Goal: Answer question/provide support: Share knowledge or assist other users

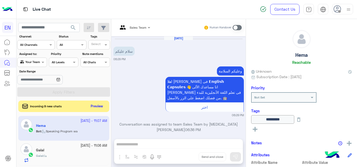
scroll to position [122, 0]
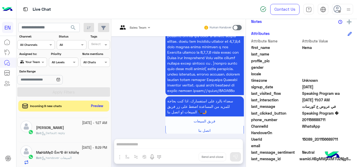
click at [100, 105] on button "Preview" at bounding box center [97, 106] width 16 height 7
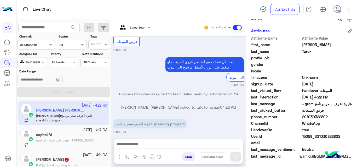
click at [320, 117] on span "201030322802" at bounding box center [327, 116] width 50 height 5
copy span "201030322802"
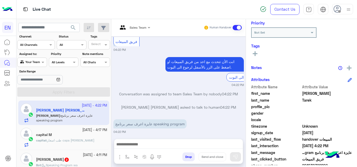
click at [256, 51] on button at bounding box center [255, 53] width 8 height 6
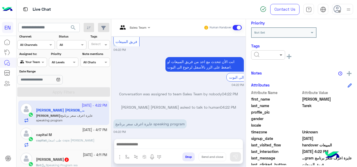
click at [280, 57] on span at bounding box center [281, 54] width 7 height 5
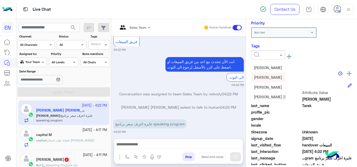
scroll to position [24, 0]
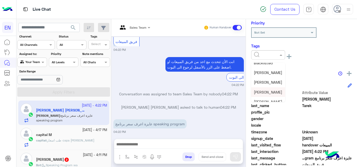
click at [262, 89] on div "[PERSON_NAME]" at bounding box center [268, 92] width 34 height 10
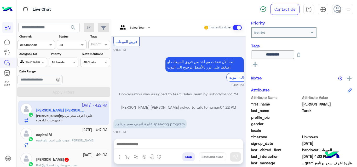
click at [89, 137] on div "capital M" at bounding box center [71, 135] width 71 height 5
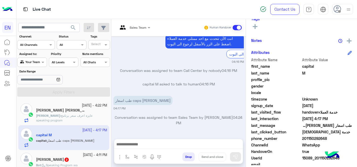
scroll to position [114, 0]
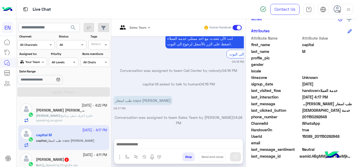
click at [316, 118] on span "201150292648" at bounding box center [327, 116] width 50 height 5
copy span "201150292648"
click at [75, 161] on div "[PERSON_NAME] 2" at bounding box center [71, 160] width 71 height 5
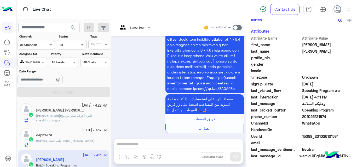
scroll to position [125, 0]
click at [307, 116] on span "201026121574" at bounding box center [327, 116] width 50 height 5
copy span "201026121574"
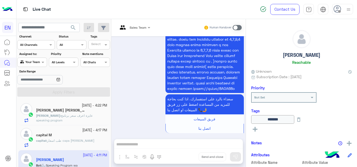
click at [254, 130] on icon at bounding box center [255, 129] width 5 height 5
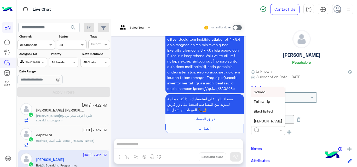
click at [281, 132] on span at bounding box center [281, 130] width 7 height 5
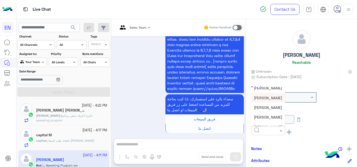
click at [267, 96] on span "[PERSON_NAME]" at bounding box center [268, 98] width 28 height 4
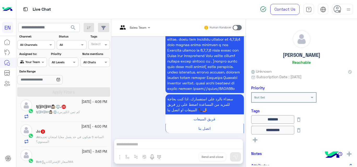
scroll to position [80, 0]
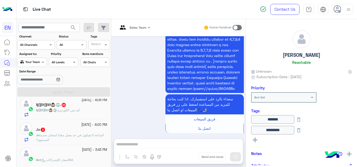
click at [80, 113] on div "Ŋ𐚁̸ð𐚁̸§ĥ👩🏻‍⚖️⚖️. : كم ثمن الكورس" at bounding box center [71, 112] width 71 height 9
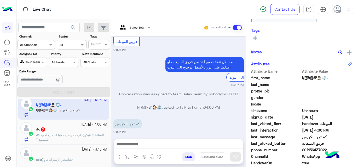
scroll to position [85, 0]
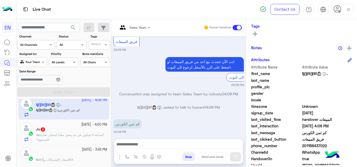
click at [315, 148] on span "201156437022" at bounding box center [327, 145] width 50 height 5
click at [320, 147] on span "201156437022" at bounding box center [327, 145] width 50 height 5
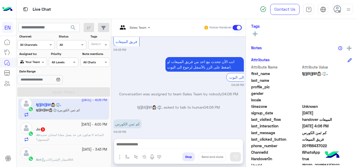
click at [320, 147] on span "201156437022" at bounding box center [327, 145] width 50 height 5
copy span "201156437022"
click at [256, 37] on div "See All" at bounding box center [301, 35] width 101 height 8
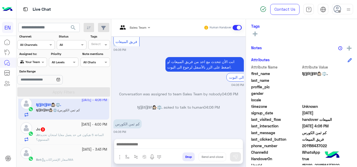
click at [252, 32] on button at bounding box center [255, 34] width 8 height 6
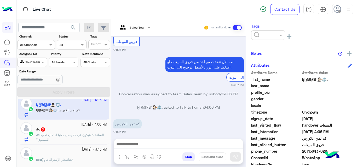
click at [279, 37] on span at bounding box center [281, 34] width 7 height 5
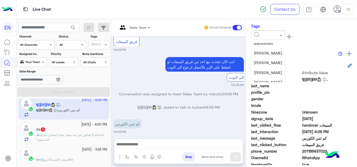
scroll to position [23, 0]
click at [262, 75] on span "[PERSON_NAME]" at bounding box center [268, 74] width 28 height 4
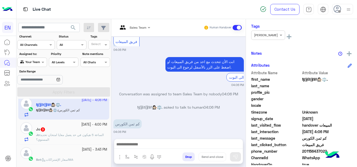
click at [88, 135] on span "الساعة 5 هيكون في حد يعمل معايا امتحان تحديد المستوي؟" at bounding box center [70, 137] width 68 height 9
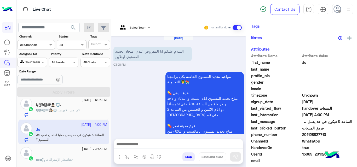
scroll to position [238, 0]
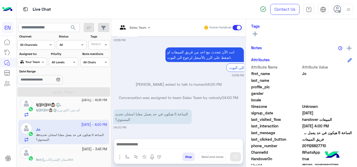
click at [318, 145] on span "201128827710" at bounding box center [327, 145] width 50 height 5
click at [318, 148] on span "201128827710" at bounding box center [327, 145] width 50 height 5
click at [314, 146] on span "201128827710" at bounding box center [327, 145] width 50 height 5
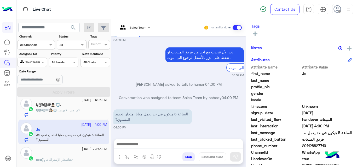
click at [314, 146] on span "201128827710" at bounding box center [327, 145] width 50 height 5
copy span "201128827710"
click at [96, 156] on div "َََْ" at bounding box center [71, 154] width 71 height 5
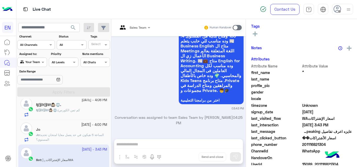
scroll to position [114, 0]
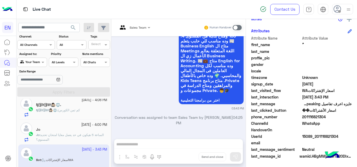
click at [312, 115] on span "201116821304" at bounding box center [327, 116] width 50 height 5
copy span "201116821304"
click at [110, 118] on div "[DATE] - 4:22 PM [PERSON_NAME] [PERSON_NAME] [PERSON_NAME] : عايزة اعرف سعر برن…" at bounding box center [63, 134] width 95 height 71
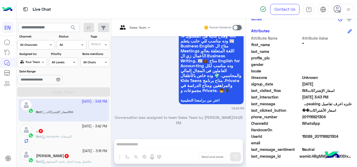
scroll to position [143, 0]
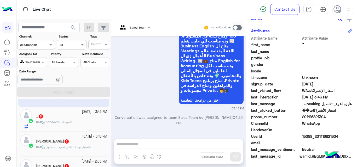
click at [82, 121] on div "Bot : handover المبيعات" at bounding box center [71, 124] width 71 height 9
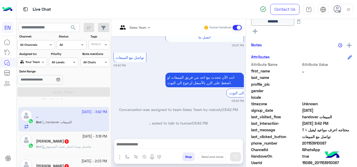
scroll to position [98, 0]
click at [319, 145] on span "201153910087" at bounding box center [327, 143] width 50 height 5
copy span "201153910087"
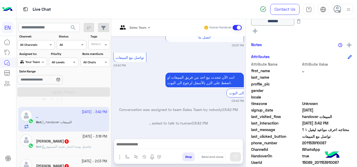
click at [90, 141] on div "[PERSON_NAME] 5" at bounding box center [71, 141] width 71 height 5
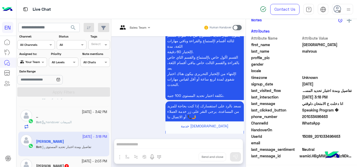
scroll to position [114, 0]
click at [310, 117] on span "201033496463" at bounding box center [327, 116] width 50 height 5
click at [95, 164] on small "[DATE] - 2:03 PM" at bounding box center [94, 161] width 26 height 5
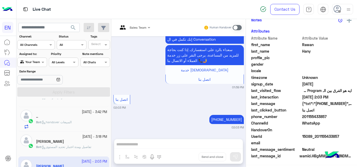
scroll to position [114, 0]
click at [308, 117] on span "201155433857" at bounding box center [327, 116] width 50 height 5
copy span "201155433857"
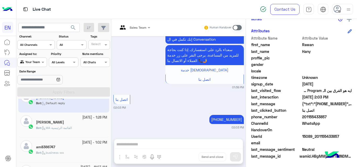
scroll to position [228, 0]
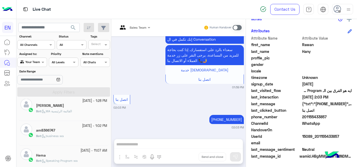
click at [83, 109] on div "Bot : WA القائمة الرئيسية" at bounding box center [71, 113] width 71 height 9
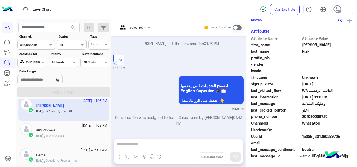
scroll to position [114, 0]
click at [317, 117] on span "201090289725" at bounding box center [327, 116] width 50 height 5
copy span "201090289725"
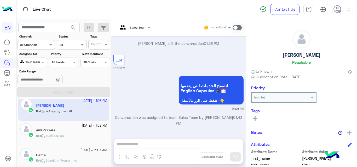
click at [253, 121] on icon at bounding box center [255, 118] width 5 height 5
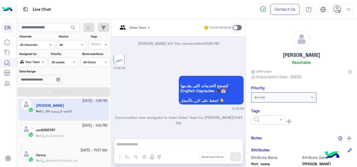
click at [253, 121] on div at bounding box center [267, 119] width 33 height 5
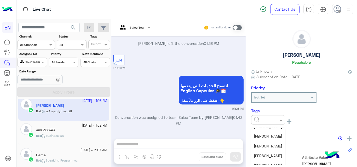
scroll to position [34, 0]
click at [265, 150] on span "[PERSON_NAME]" at bounding box center [268, 148] width 28 height 4
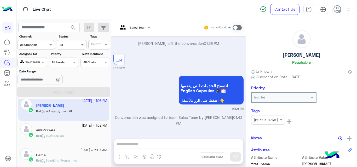
click at [78, 132] on div "am8366747" at bounding box center [71, 130] width 71 height 5
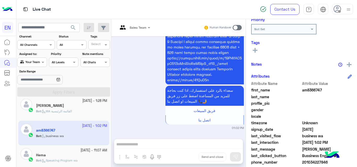
scroll to position [75, 0]
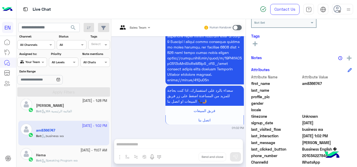
click at [314, 156] on span "201034227846" at bounding box center [327, 155] width 50 height 5
copy span "201034227846"
